Goal: Task Accomplishment & Management: Manage account settings

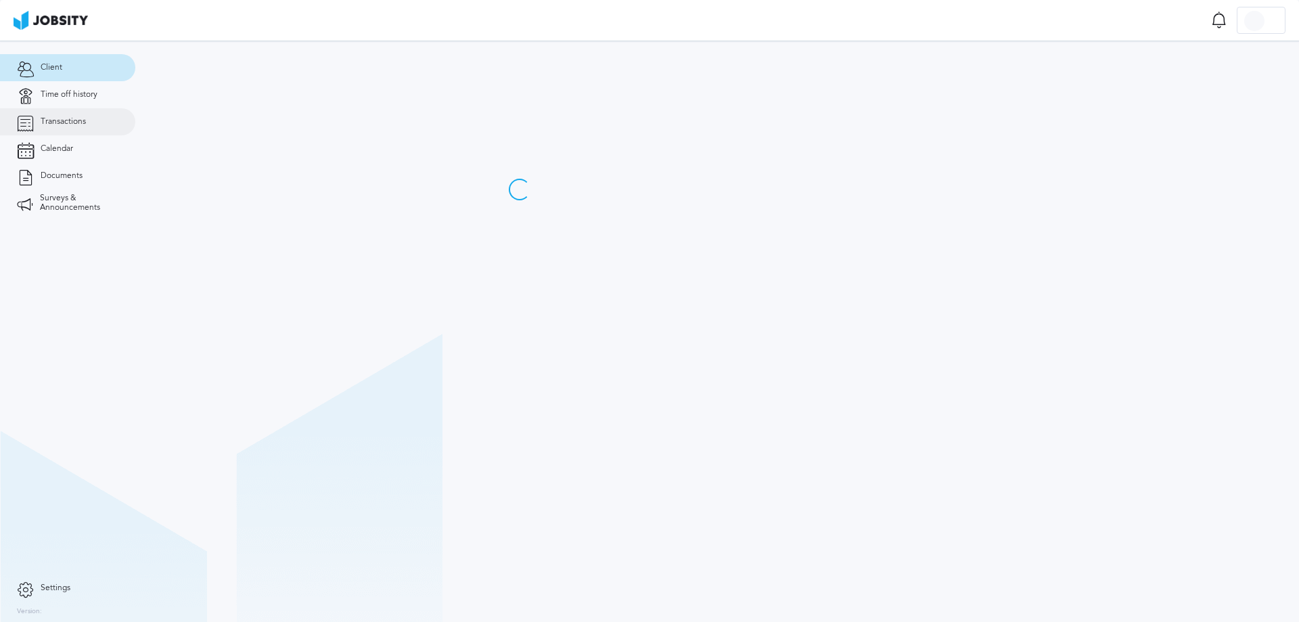
click at [74, 123] on span "Transactions" at bounding box center [63, 121] width 45 height 9
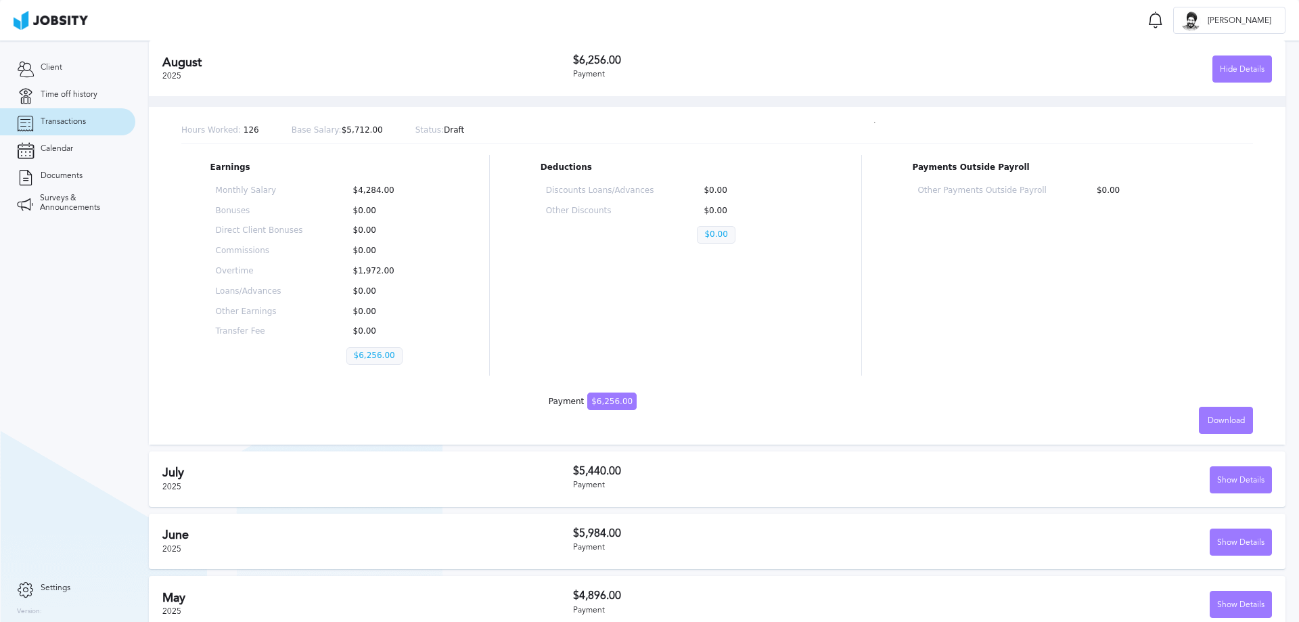
scroll to position [85, 0]
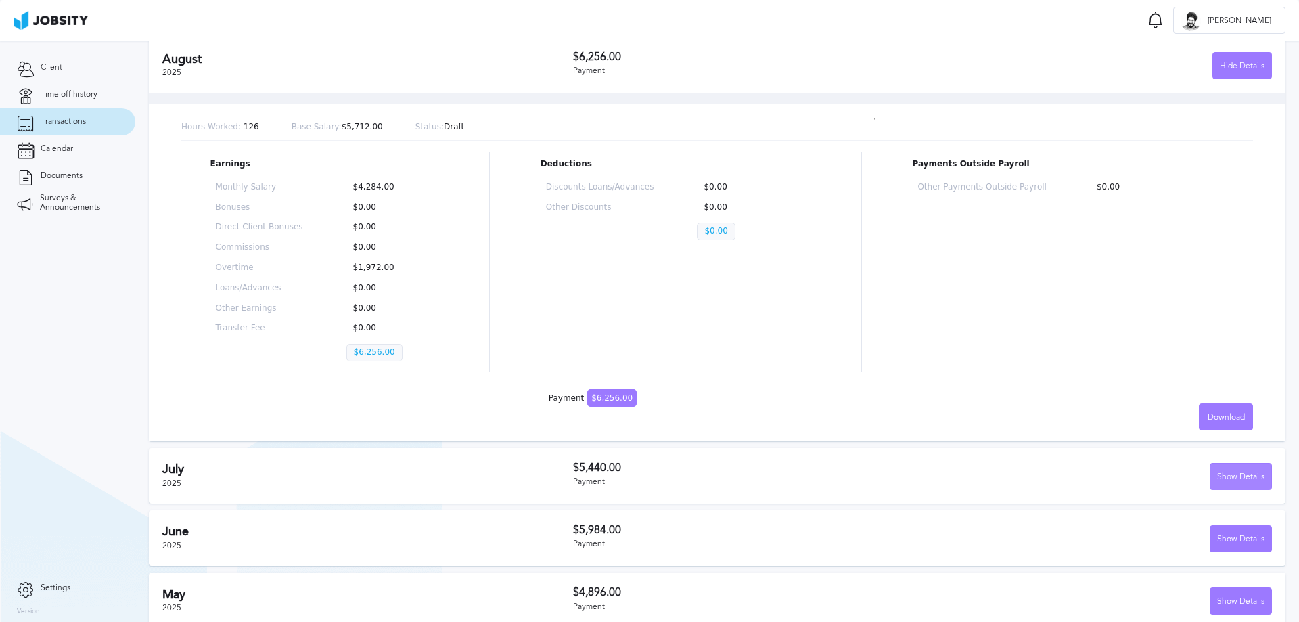
click at [1238, 478] on div "Show Details" at bounding box center [1240, 476] width 61 height 27
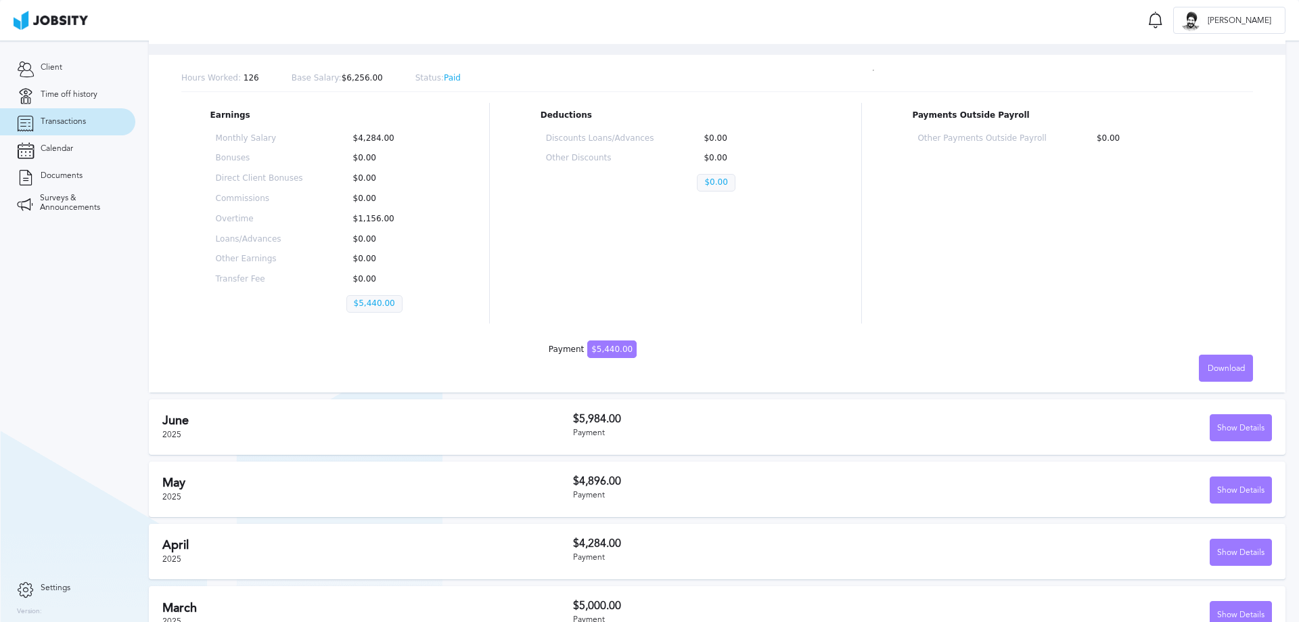
scroll to position [546, 0]
click at [1217, 422] on div "Show Details" at bounding box center [1240, 426] width 61 height 27
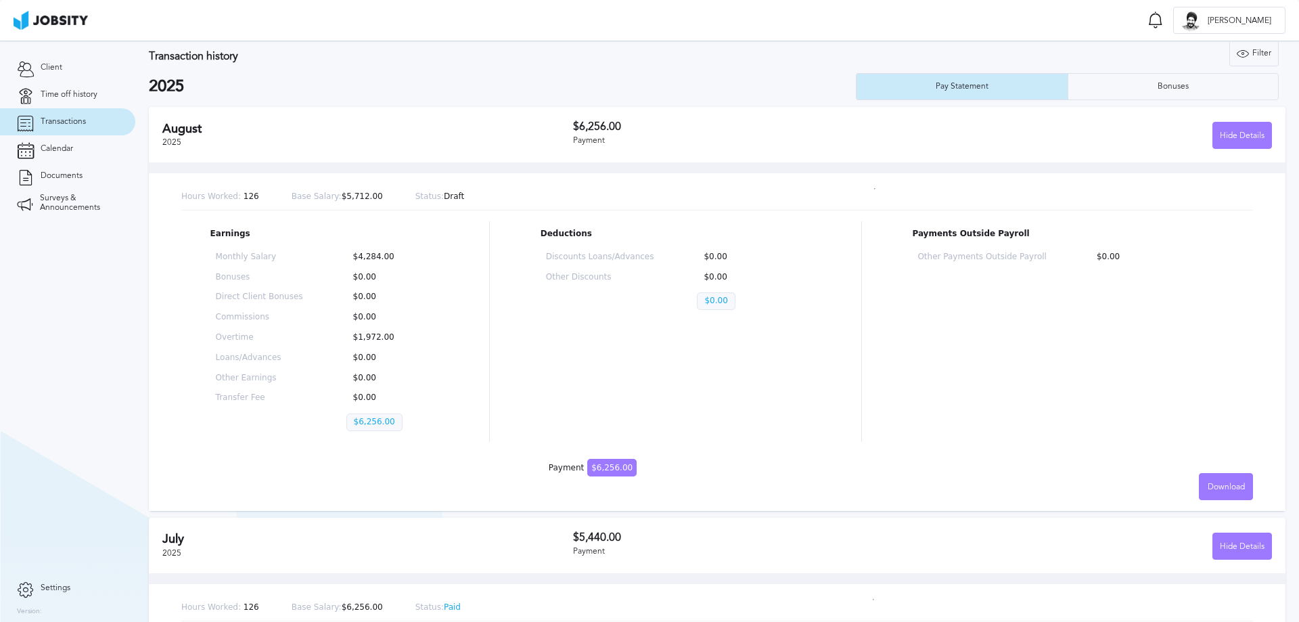
scroll to position [0, 0]
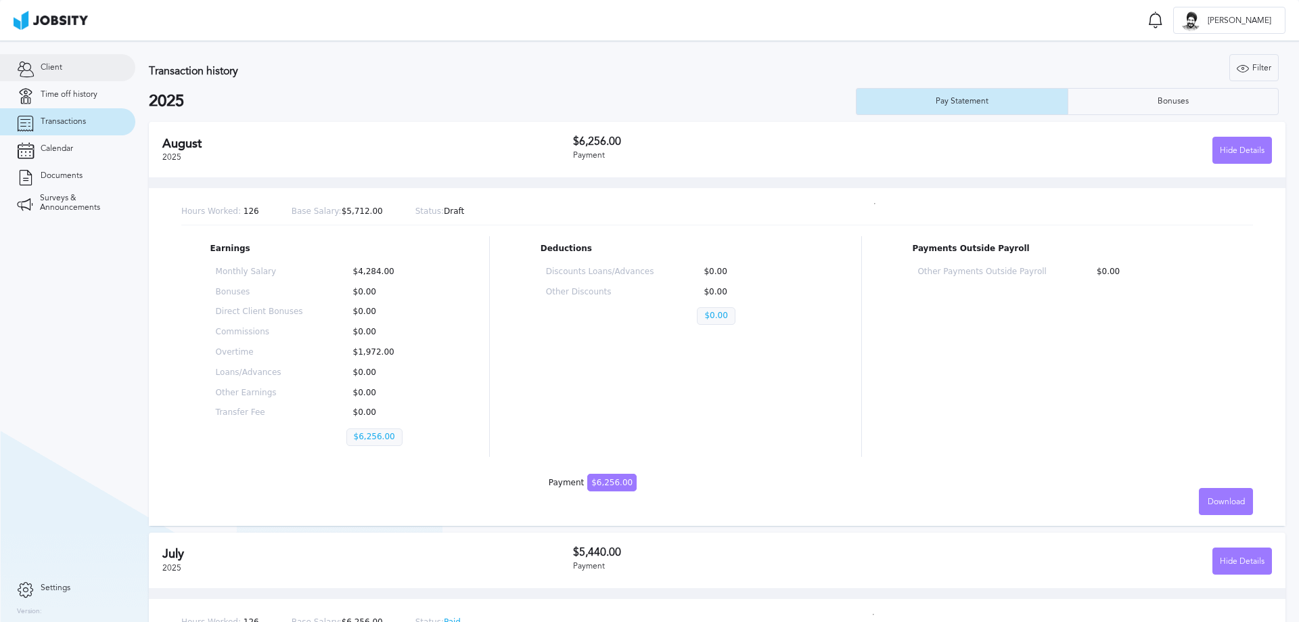
click at [58, 70] on span "Client" at bounding box center [52, 67] width 22 height 9
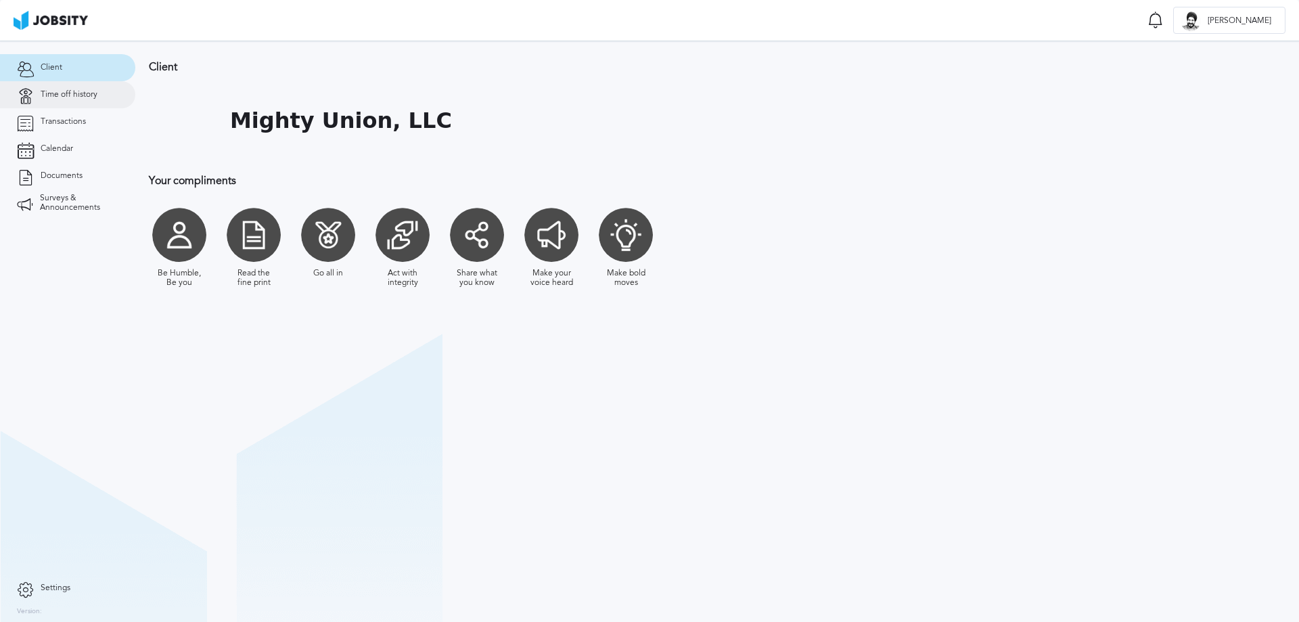
click at [58, 101] on link "Time off history" at bounding box center [67, 94] width 135 height 27
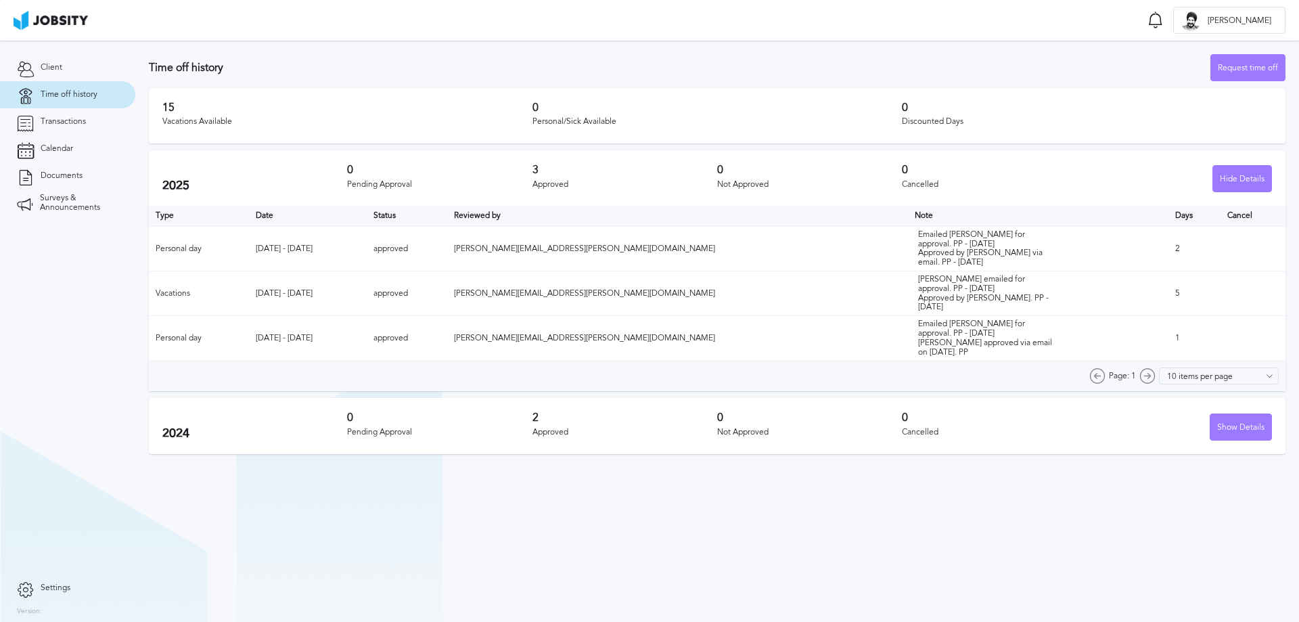
drag, startPoint x: 750, startPoint y: 457, endPoint x: 763, endPoint y: 450, distance: 14.9
click at [750, 456] on section "Time off history Request time off 15 Vacations Available 0 Personal/Sick Availa…" at bounding box center [717, 331] width 1164 height 581
